Goal: Information Seeking & Learning: Learn about a topic

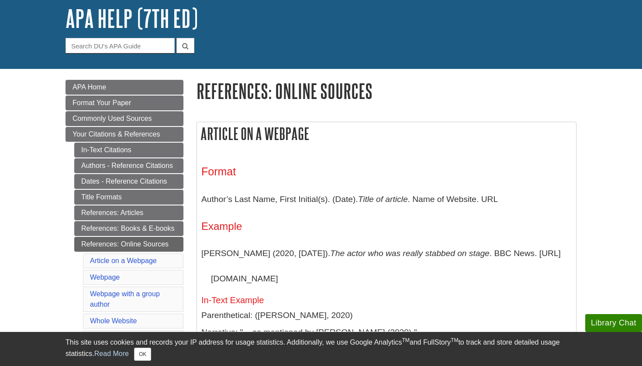
scroll to position [53, 0]
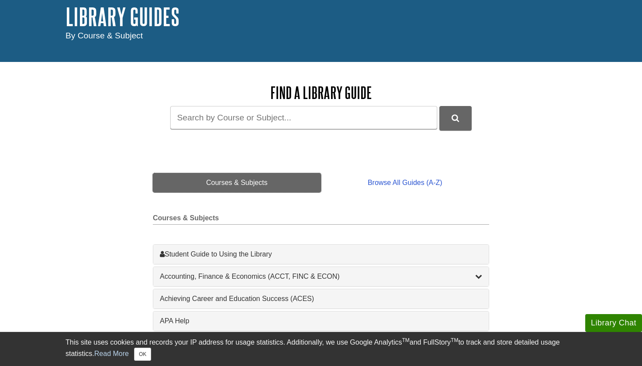
scroll to position [56, 0]
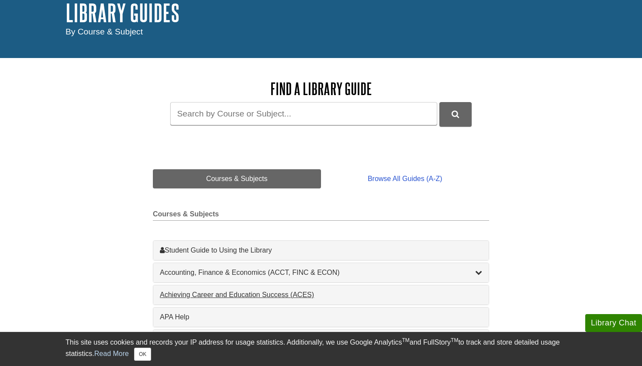
click at [216, 290] on div "Achieving Career and Education Success (ACES) , 1 guides" at bounding box center [321, 295] width 322 height 10
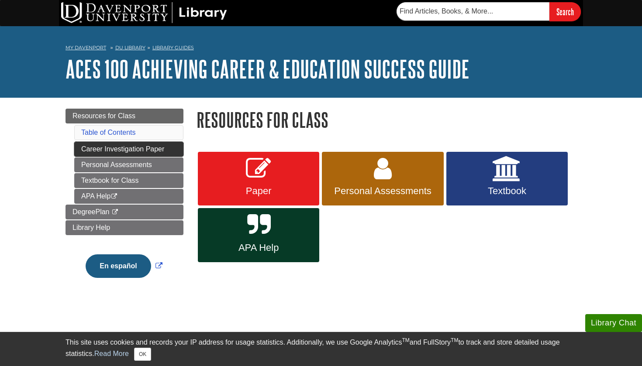
click at [135, 153] on link "Career Investigation Paper" at bounding box center [128, 149] width 109 height 15
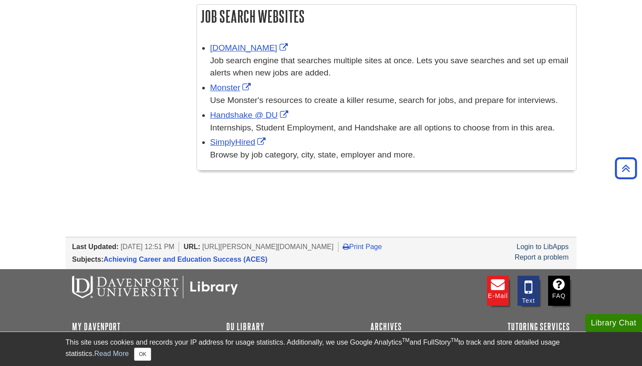
scroll to position [404, 0]
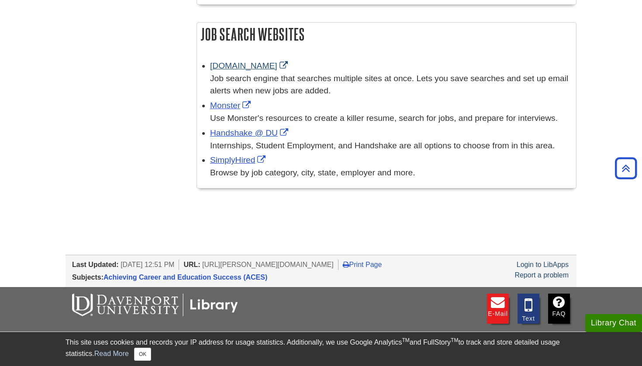
click at [238, 63] on link "[DOMAIN_NAME]" at bounding box center [250, 65] width 80 height 9
